Goal: Task Accomplishment & Management: Manage account settings

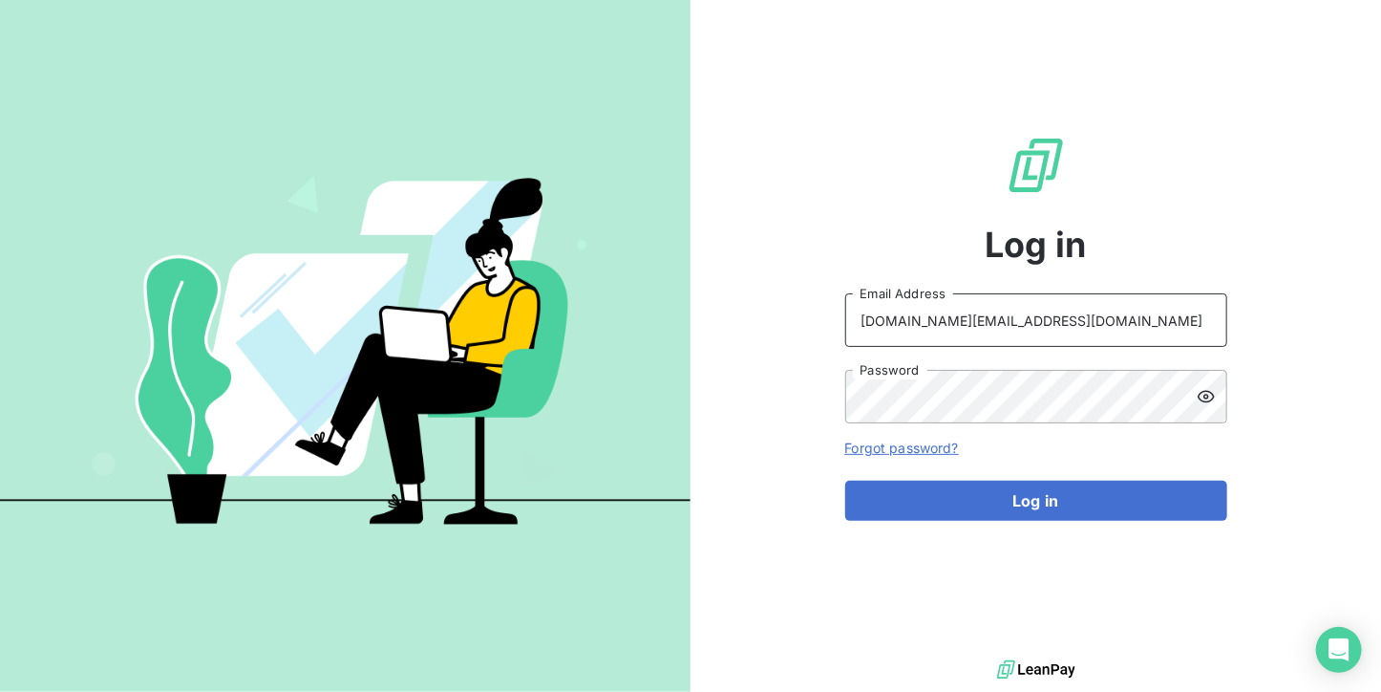
click at [1068, 310] on input "[DOMAIN_NAME][EMAIL_ADDRESS][DOMAIN_NAME]" at bounding box center [1036, 319] width 382 height 53
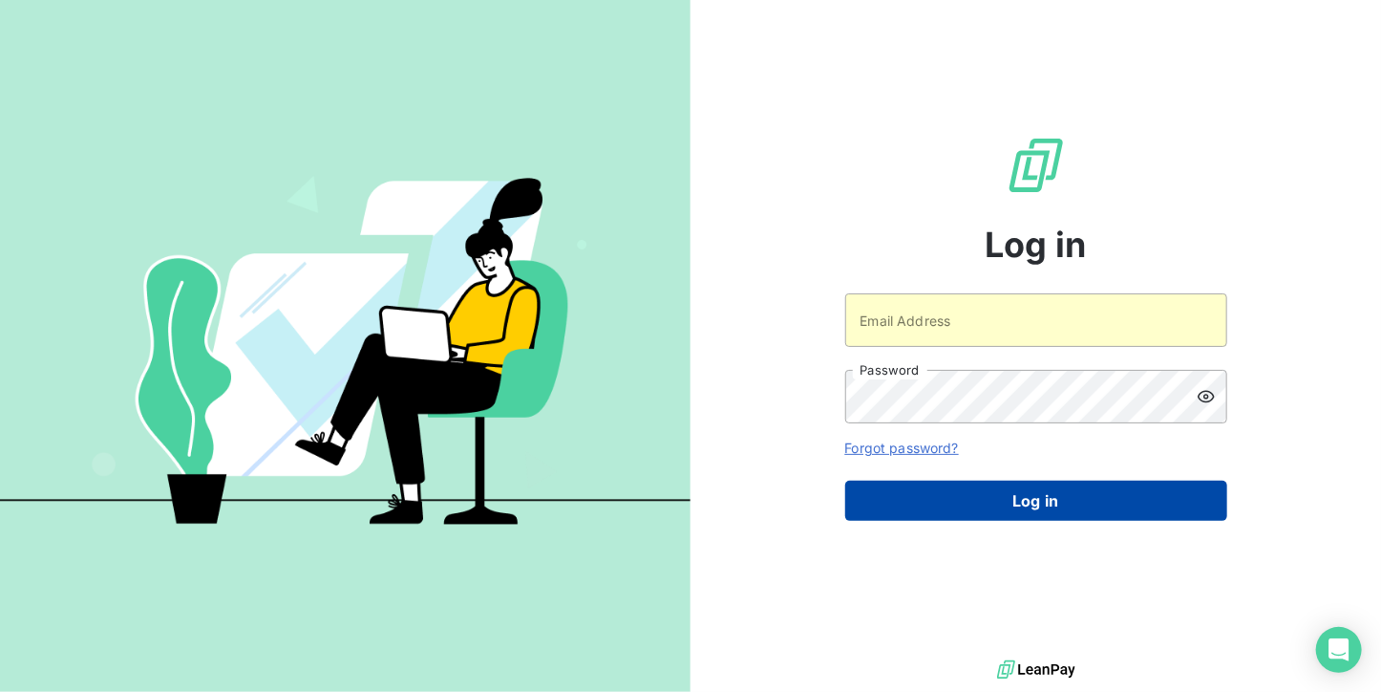
click at [992, 500] on button "Log in" at bounding box center [1036, 500] width 382 height 40
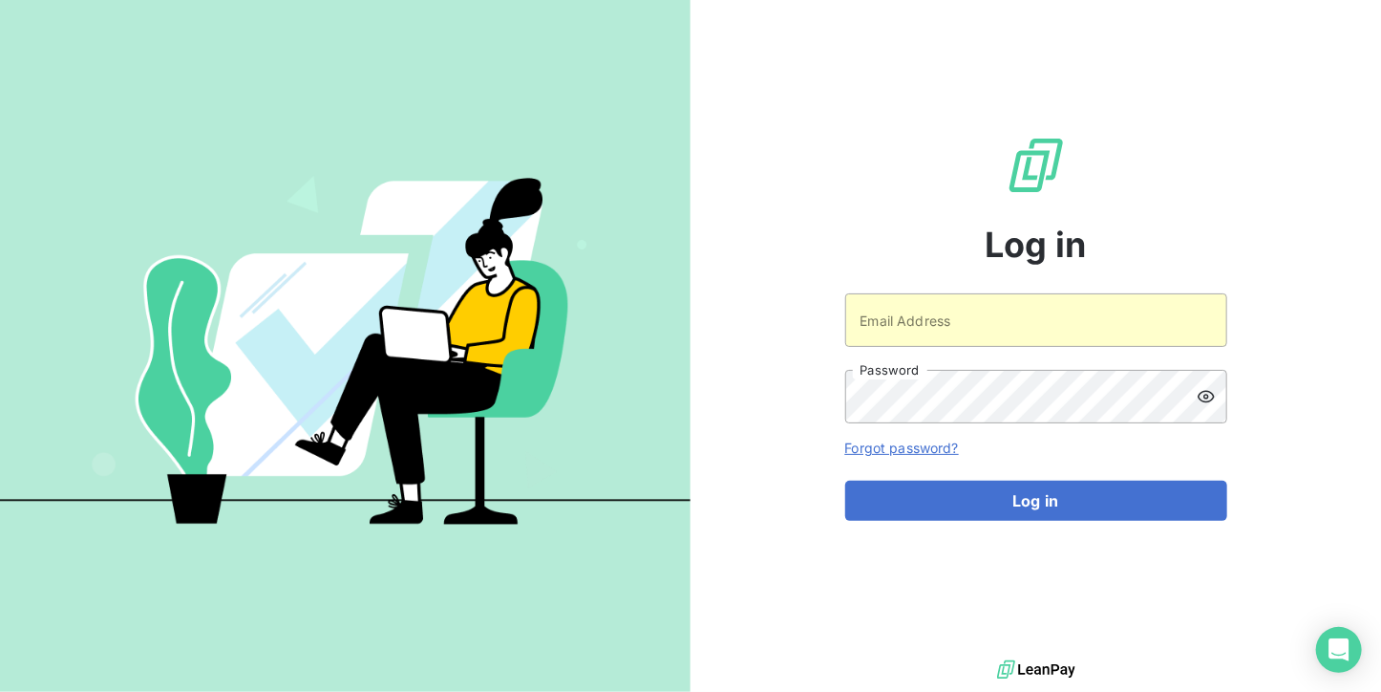
click at [953, 477] on form "Email Address Password Forgot password? Log in" at bounding box center [1036, 406] width 382 height 227
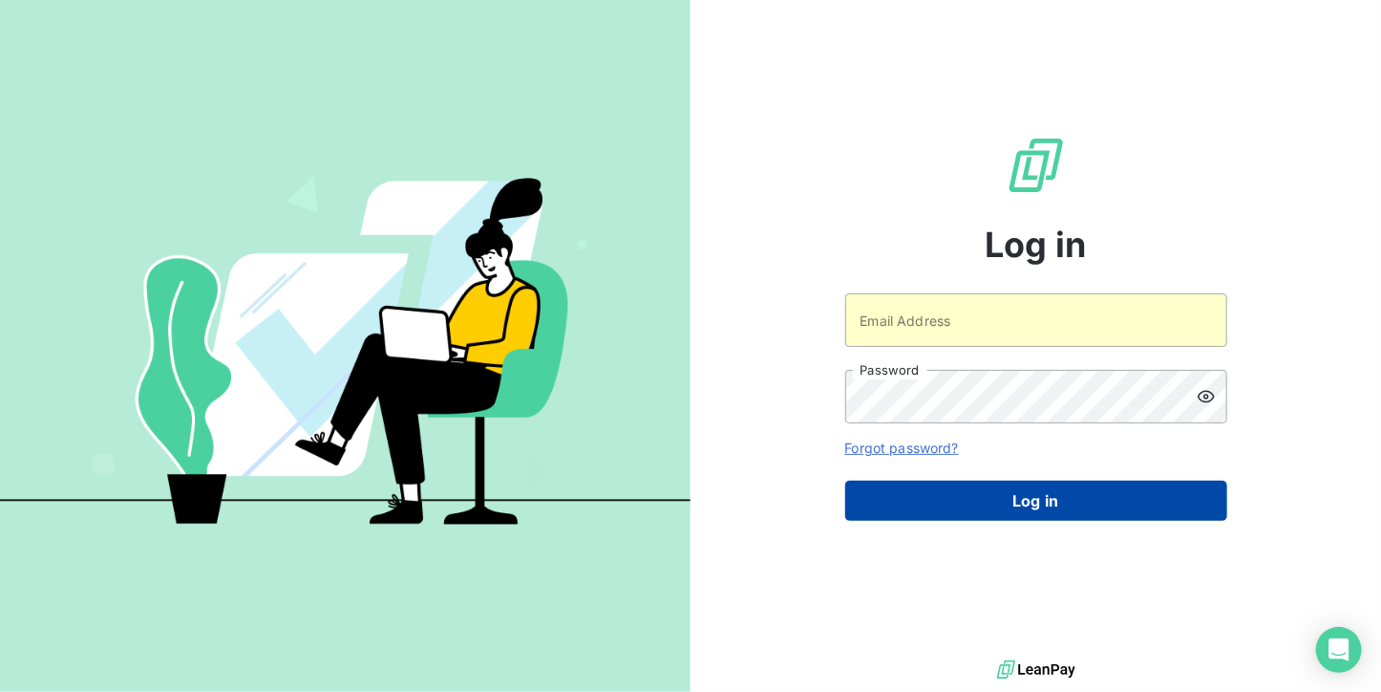
click at [939, 497] on button "Log in" at bounding box center [1036, 500] width 382 height 40
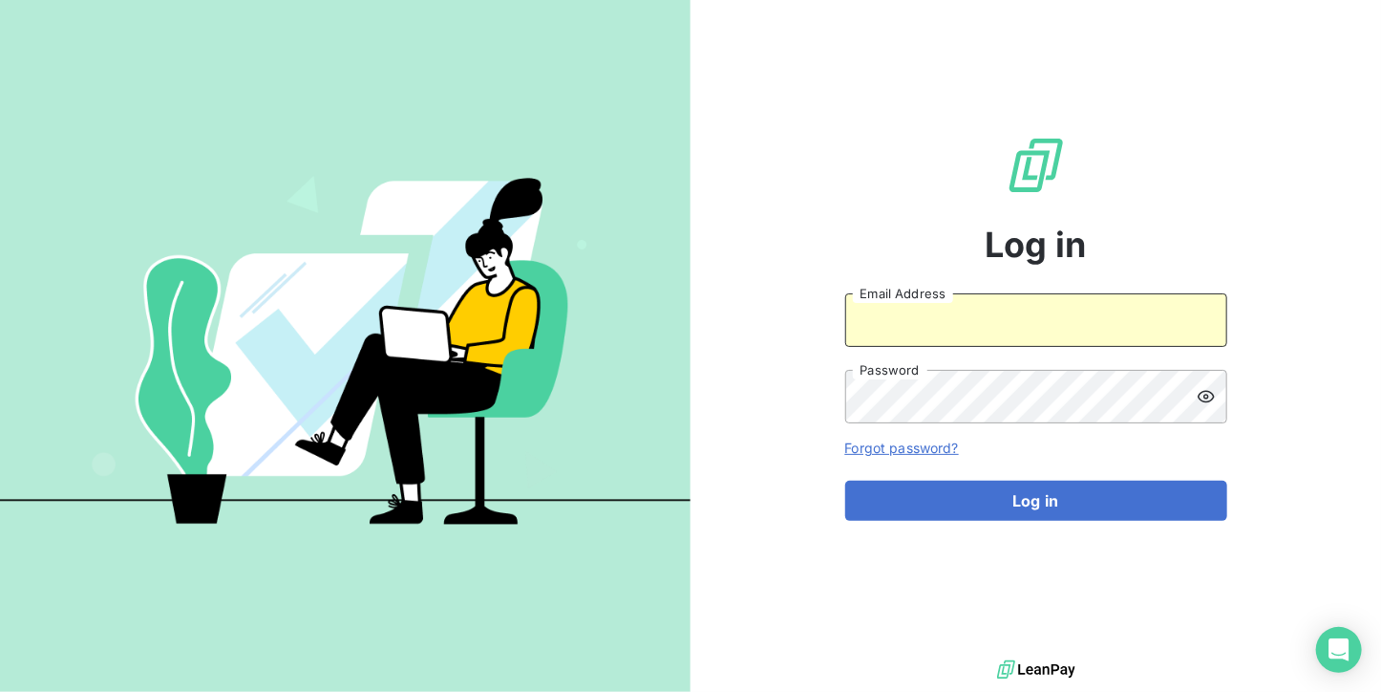
click at [913, 301] on input "Email Address" at bounding box center [1036, 319] width 382 height 53
type input "[EMAIL_ADDRESS][DOMAIN_NAME]"
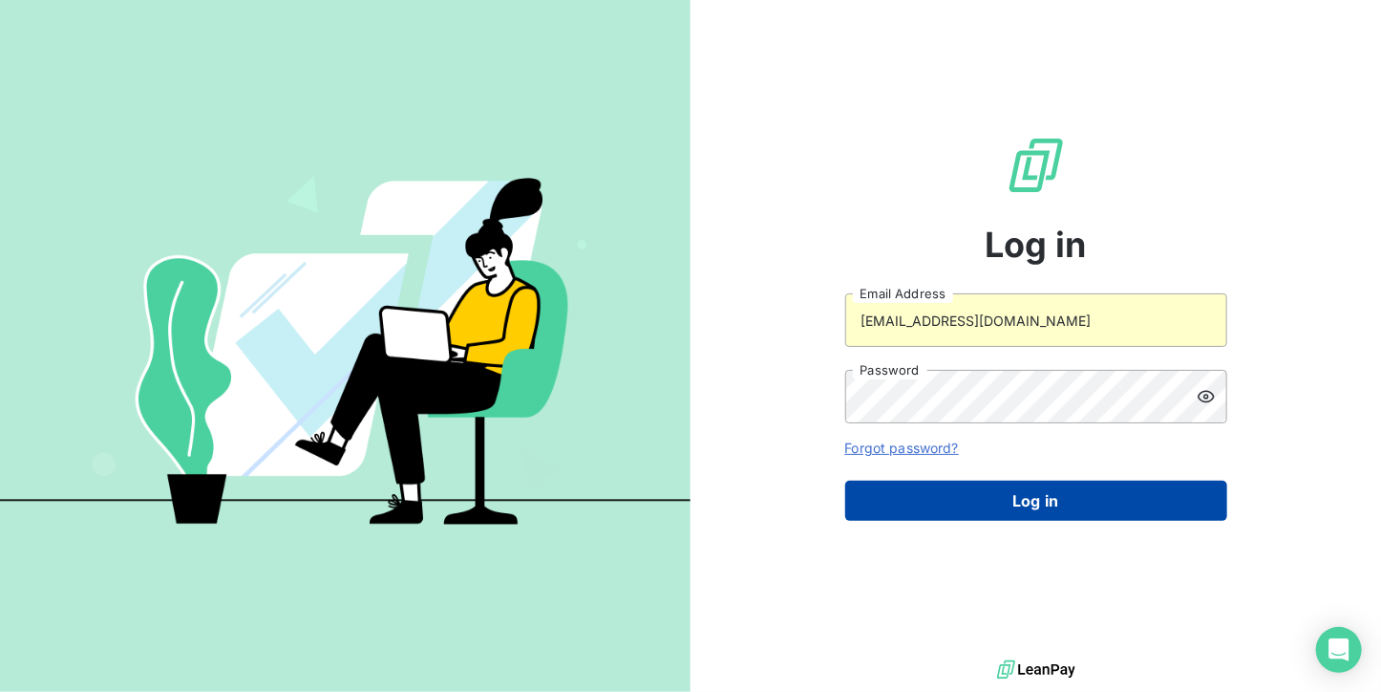
click at [948, 518] on button "Log in" at bounding box center [1036, 500] width 382 height 40
click at [948, 503] on button "Log in" at bounding box center [1036, 500] width 382 height 40
